Goal: Find contact information: Find contact information

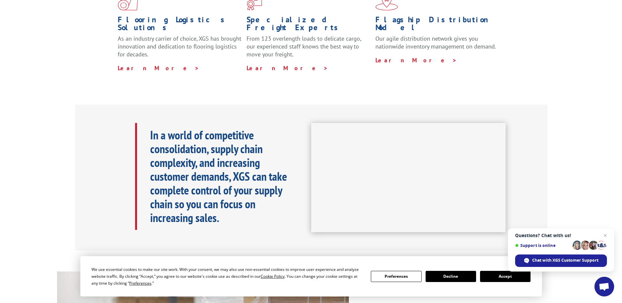
scroll to position [197, 0]
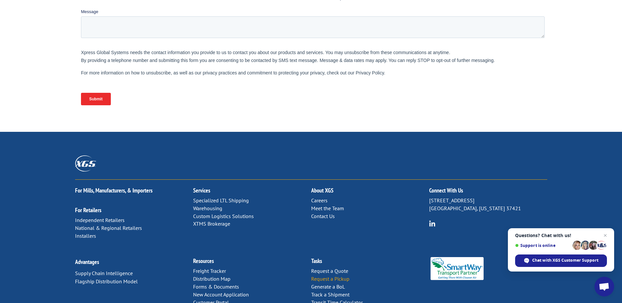
scroll to position [265, 0]
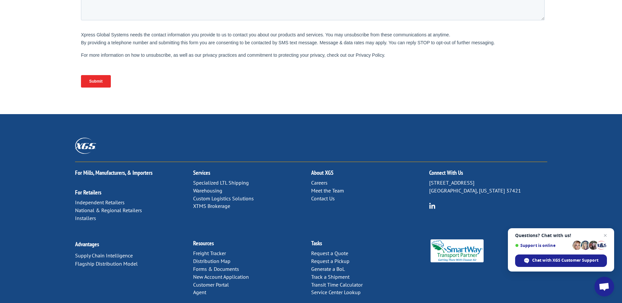
click at [319, 195] on link "Contact Us" at bounding box center [323, 198] width 24 height 7
